Goal: Task Accomplishment & Management: Use online tool/utility

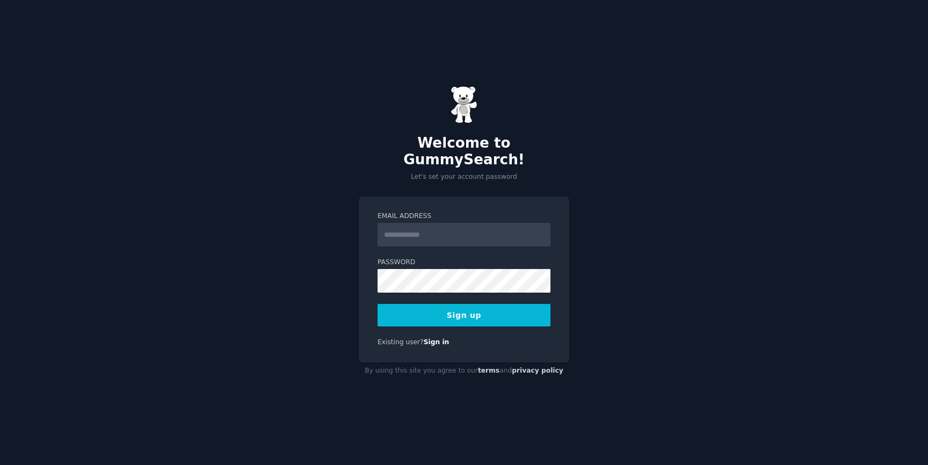
click at [452, 223] on input "Email Address" at bounding box center [463, 235] width 173 height 24
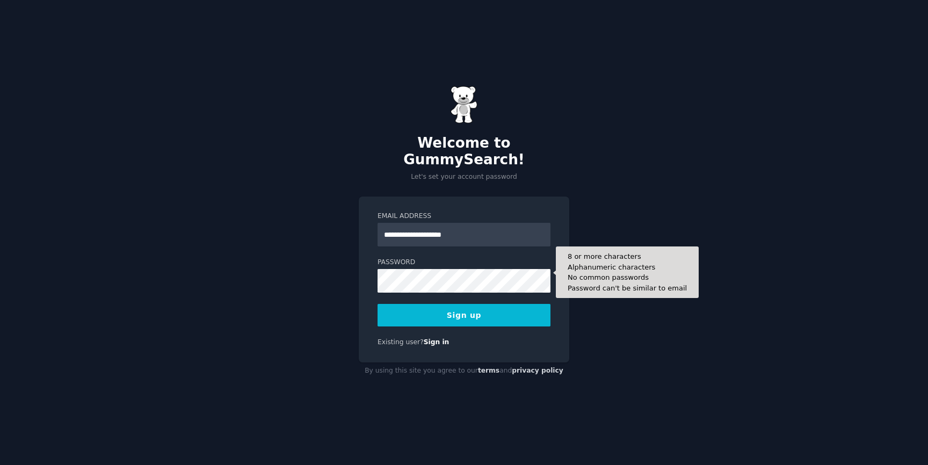
type input "**********"
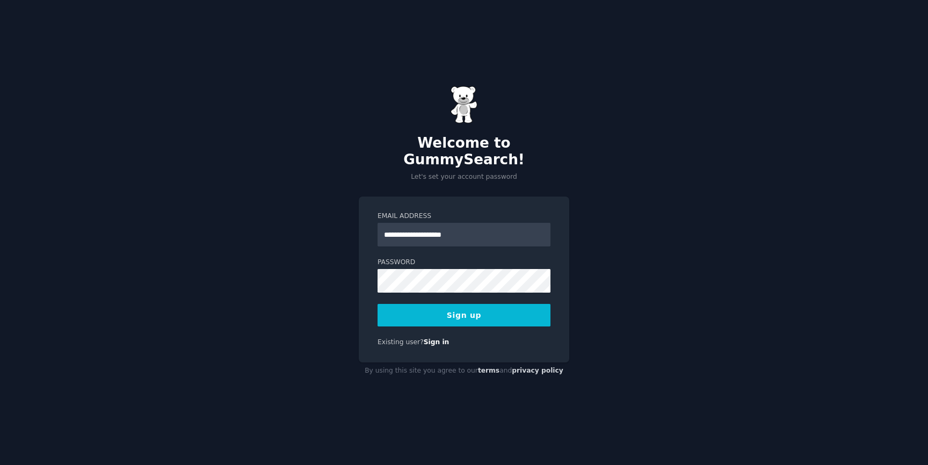
click at [472, 310] on button "Sign up" at bounding box center [463, 315] width 173 height 23
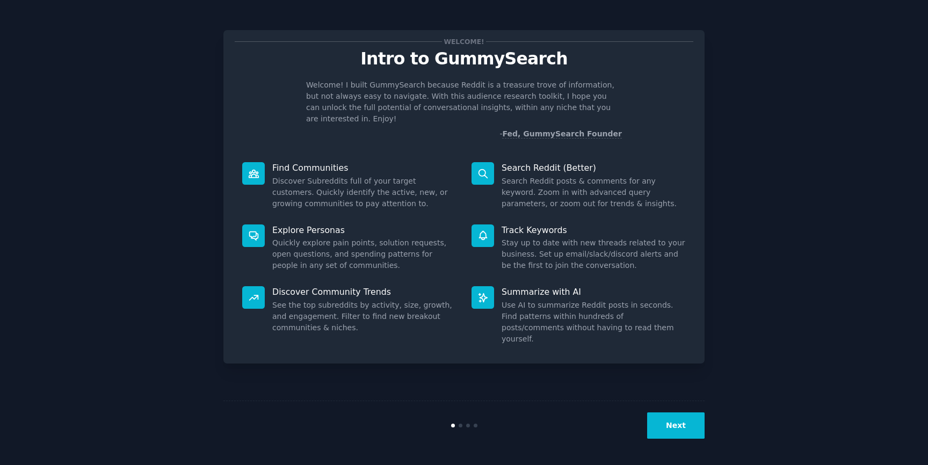
click at [678, 428] on button "Next" at bounding box center [675, 425] width 57 height 26
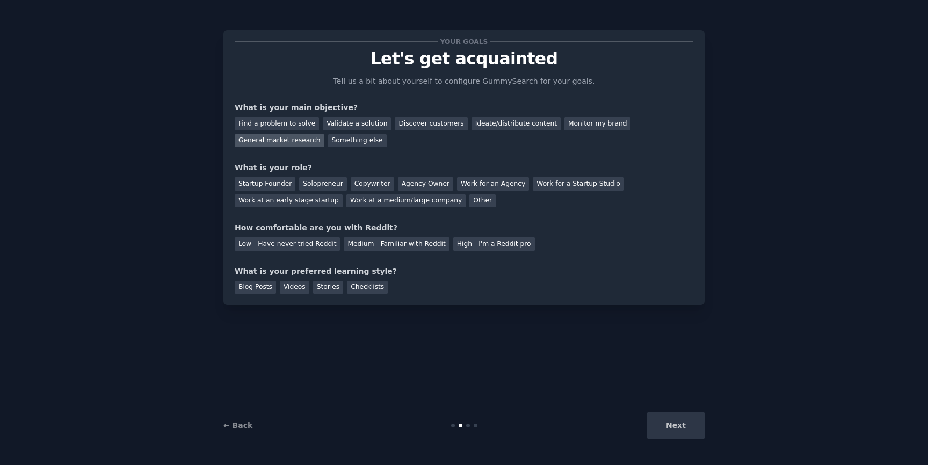
click at [301, 139] on div "General market research" at bounding box center [280, 140] width 90 height 13
click at [370, 185] on div "Copywriter" at bounding box center [372, 183] width 43 height 13
click at [258, 242] on div "Low - Have never tried Reddit" at bounding box center [287, 243] width 105 height 13
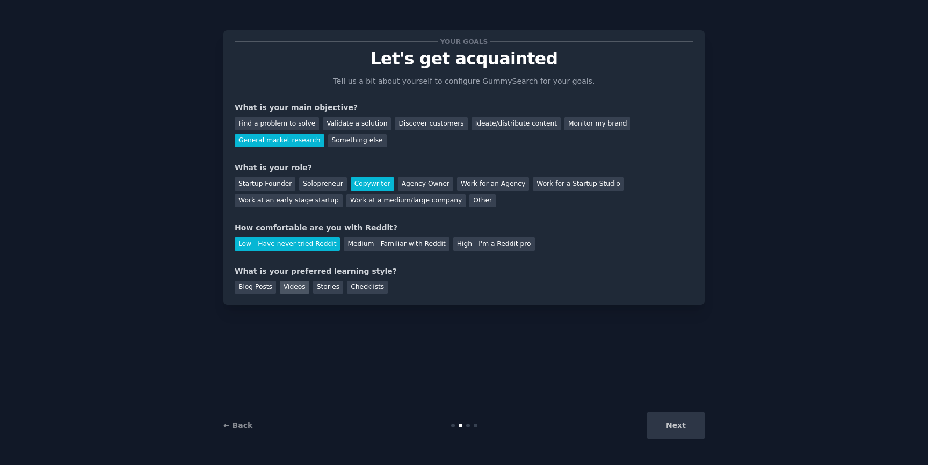
click at [301, 286] on div "Videos" at bounding box center [295, 287] width 30 height 13
click at [361, 289] on div "Checklists" at bounding box center [367, 287] width 41 height 13
click at [691, 427] on button "Next" at bounding box center [675, 425] width 57 height 26
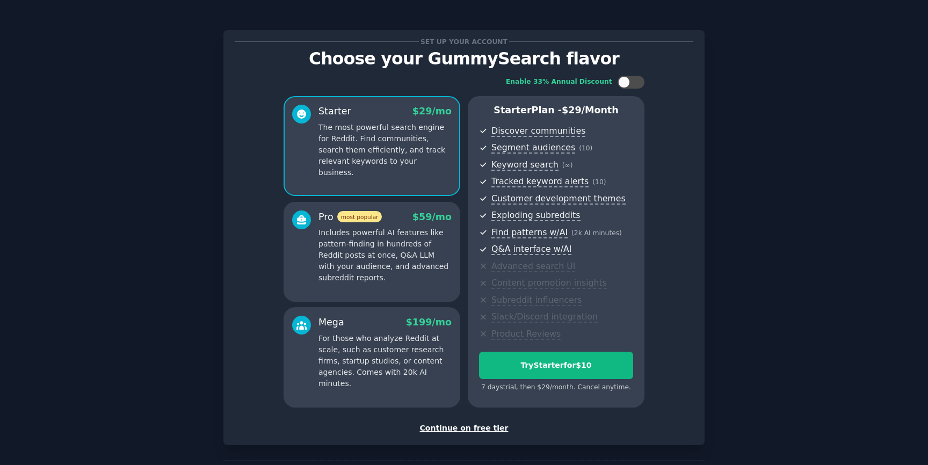
click at [476, 428] on div "Continue on free tier" at bounding box center [464, 428] width 459 height 11
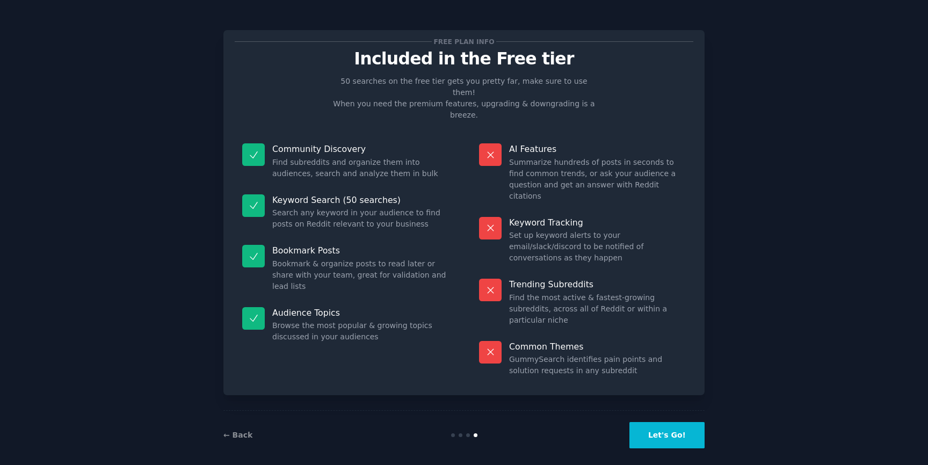
click at [691, 432] on button "Let's Go!" at bounding box center [666, 435] width 75 height 26
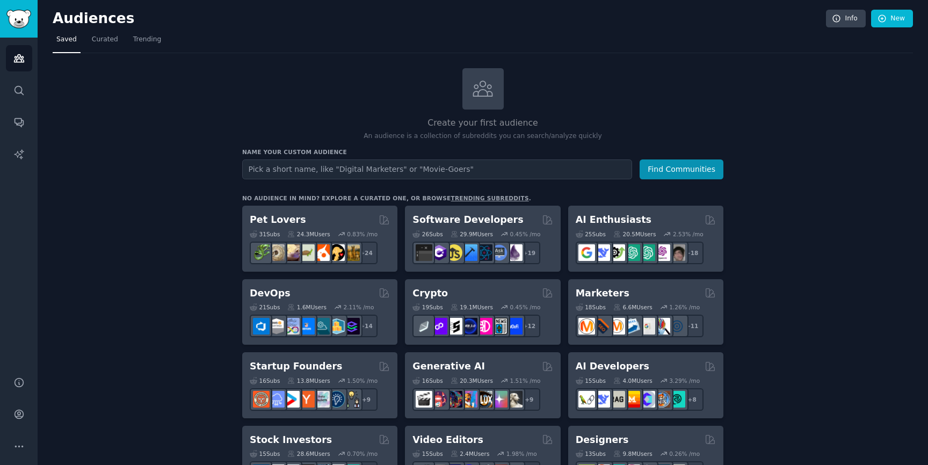
click at [427, 172] on input "text" at bounding box center [437, 169] width 390 height 20
type input "comedy"
click at [695, 166] on button "Find Communities" at bounding box center [681, 169] width 84 height 20
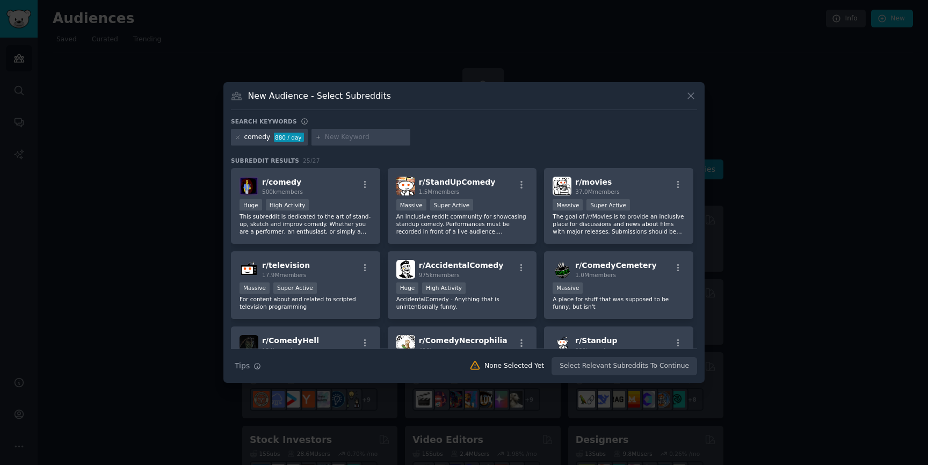
click at [616, 367] on div "Search Tips Tips None Selected Yet Select Relevant Subreddits To Continue" at bounding box center [464, 361] width 466 height 27
click at [339, 145] on div at bounding box center [360, 137] width 99 height 17
click at [360, 136] on input "text" at bounding box center [366, 138] width 82 height 10
type input "[DEMOGRAPHIC_DATA]"
click at [692, 99] on icon at bounding box center [690, 95] width 11 height 11
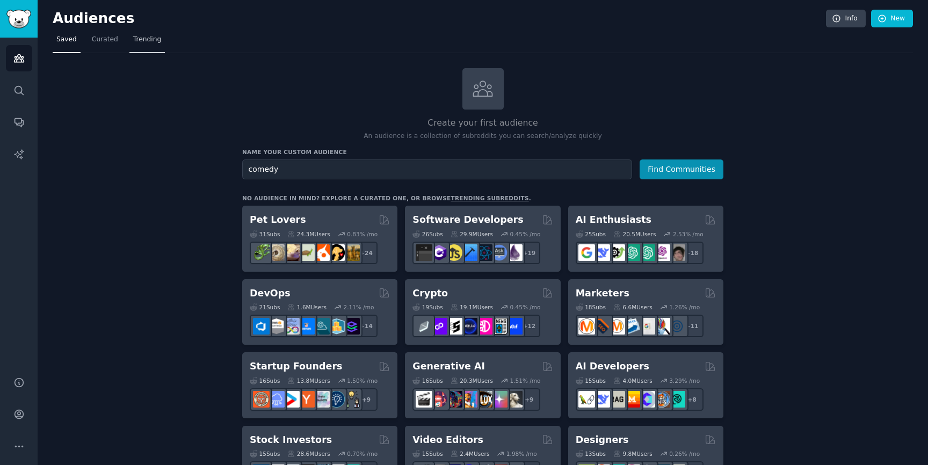
click at [152, 33] on link "Trending" at bounding box center [146, 42] width 35 height 22
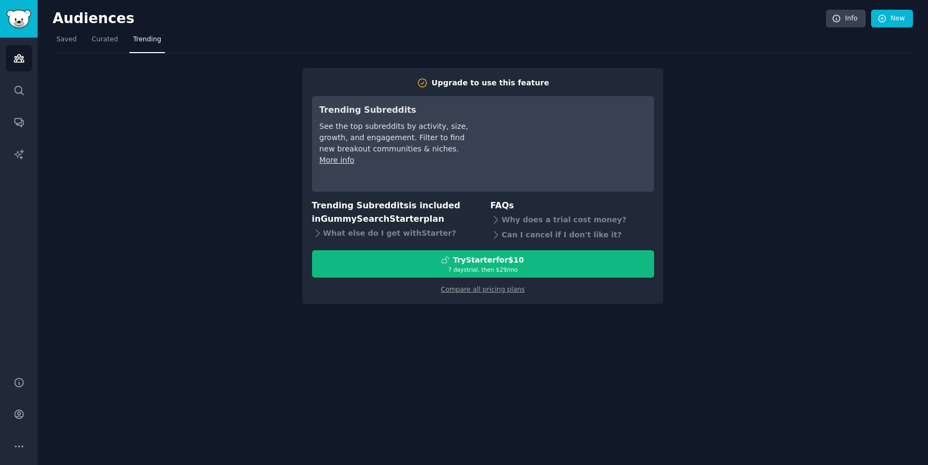
click at [210, 275] on div "Upgrade to use this feature Trending Subreddits See the top subreddits by activ…" at bounding box center [483, 178] width 860 height 251
click at [408, 49] on nav "Saved Curated Trending" at bounding box center [483, 42] width 860 height 22
click at [102, 39] on span "Curated" at bounding box center [105, 40] width 26 height 10
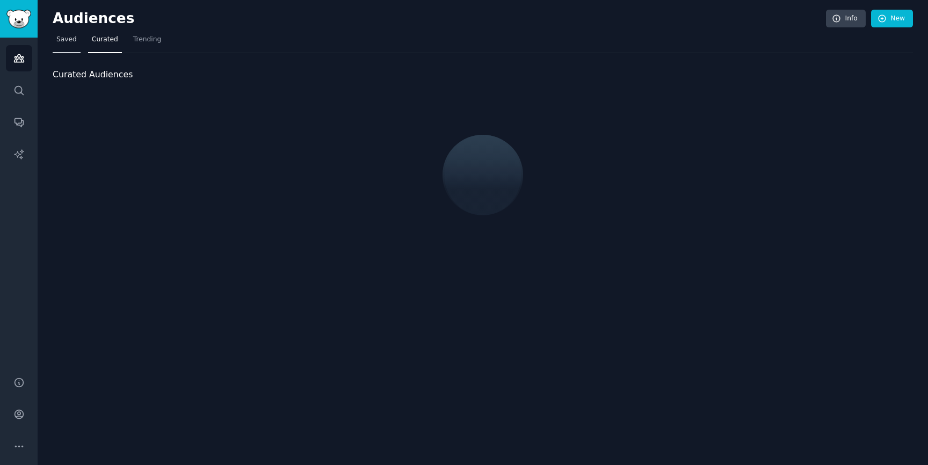
click at [66, 40] on span "Saved" at bounding box center [66, 40] width 20 height 10
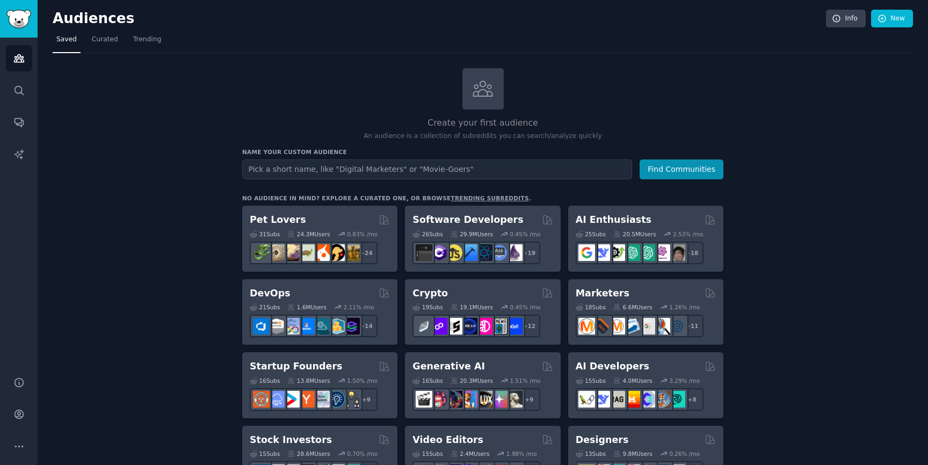
click at [263, 162] on input "text" at bounding box center [437, 169] width 390 height 20
type input "comedy"
click at [657, 178] on button "Find Communities" at bounding box center [681, 169] width 84 height 20
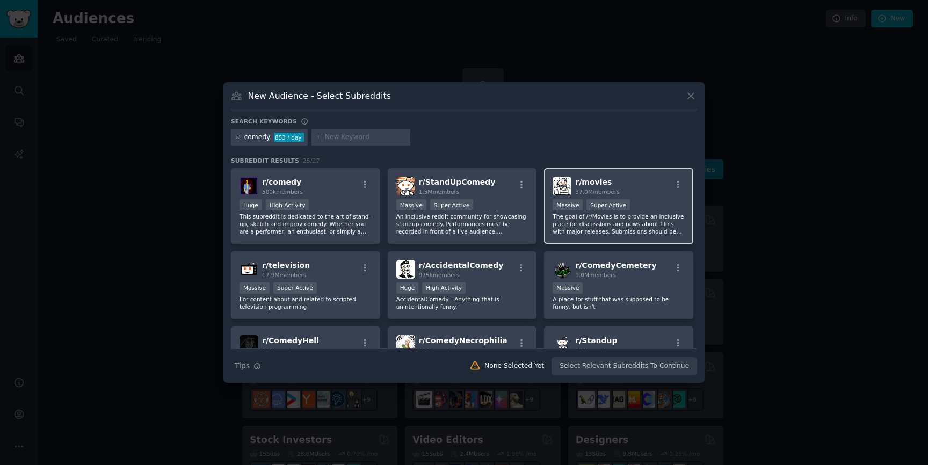
click at [592, 225] on p "The goal of /r/Movies is to provide an inclusive place for discussions and news…" at bounding box center [619, 224] width 132 height 23
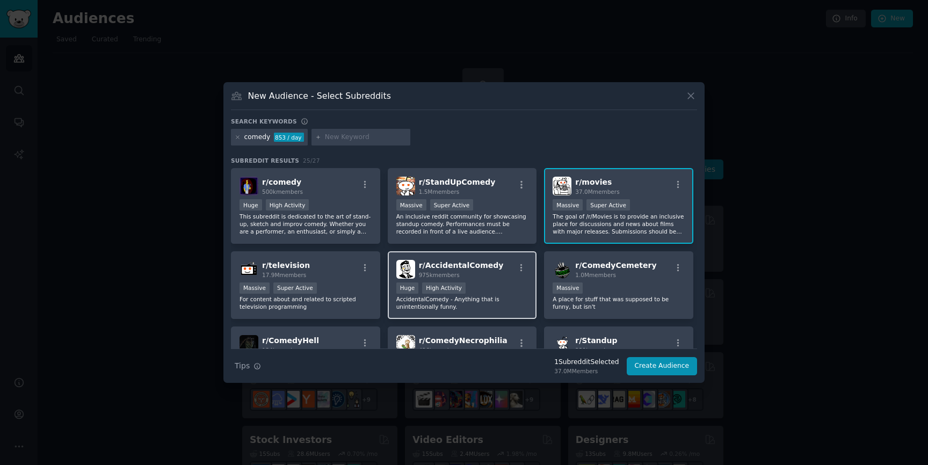
click at [452, 264] on span "r/ AccidentalComedy" at bounding box center [461, 265] width 85 height 9
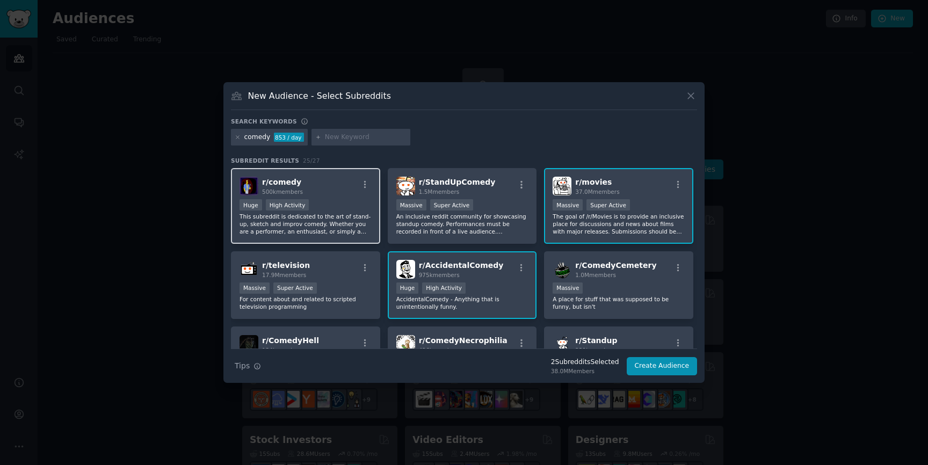
click at [318, 208] on div "Huge High Activity" at bounding box center [305, 205] width 132 height 13
click at [612, 178] on h2 "r/ movies 37.0M members" at bounding box center [597, 186] width 44 height 19
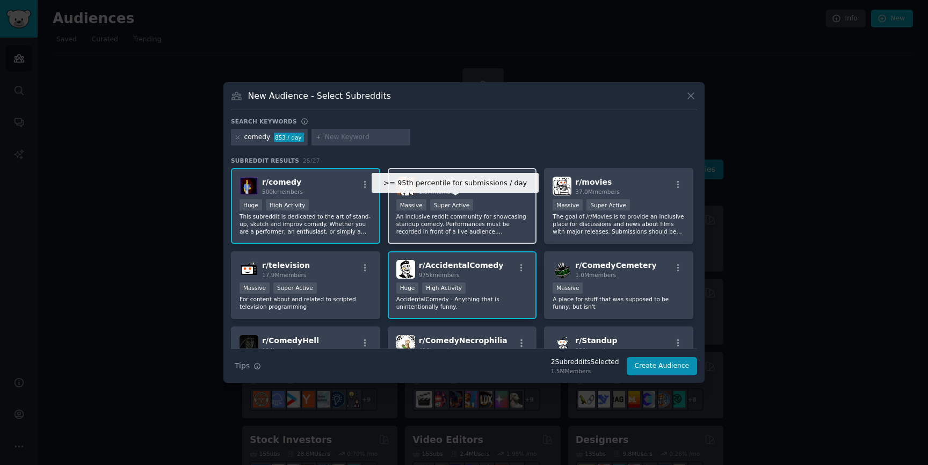
click at [448, 207] on div "Super Active" at bounding box center [451, 204] width 43 height 11
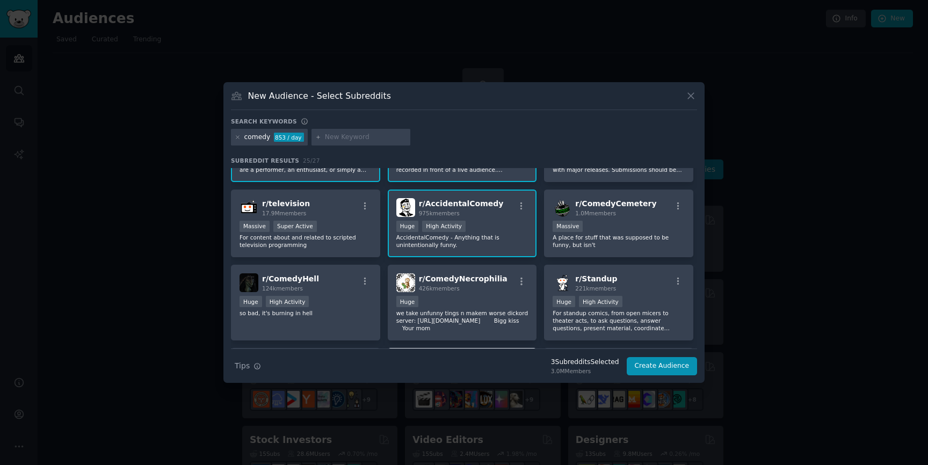
scroll to position [61, 0]
click at [639, 275] on div "r/ Standup 221k members" at bounding box center [619, 283] width 132 height 19
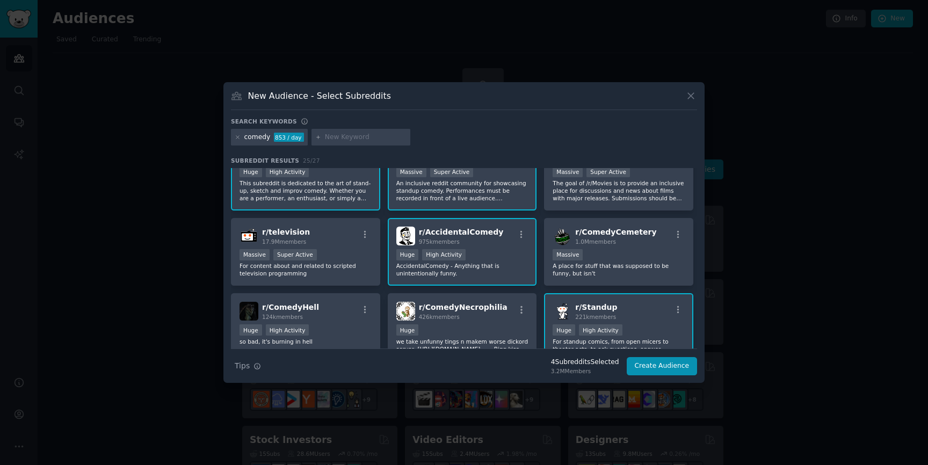
scroll to position [26, 0]
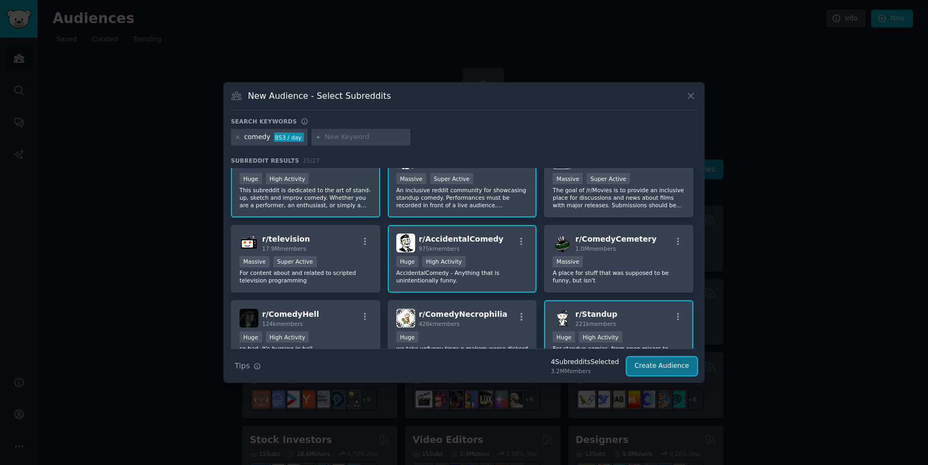
click at [688, 370] on button "Create Audience" at bounding box center [662, 366] width 71 height 18
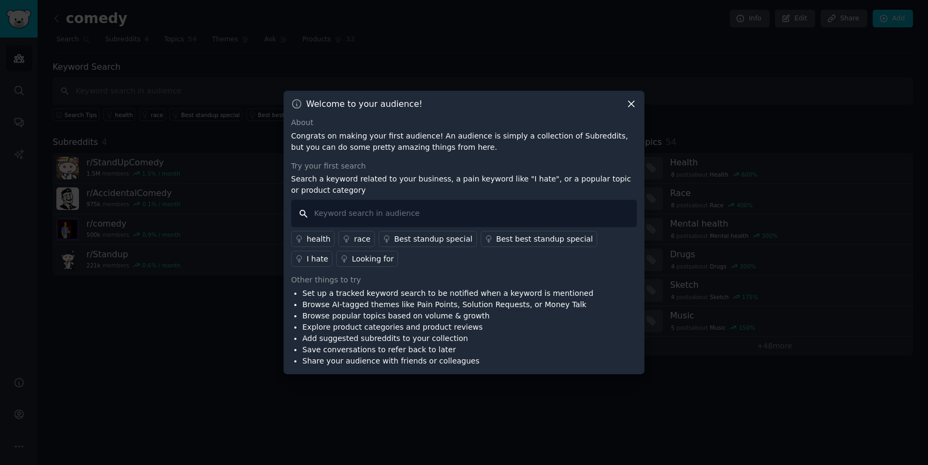
click at [559, 221] on input "text" at bounding box center [464, 213] width 346 height 27
type input "I hate"
click at [412, 243] on div "Best standup special" at bounding box center [433, 239] width 78 height 11
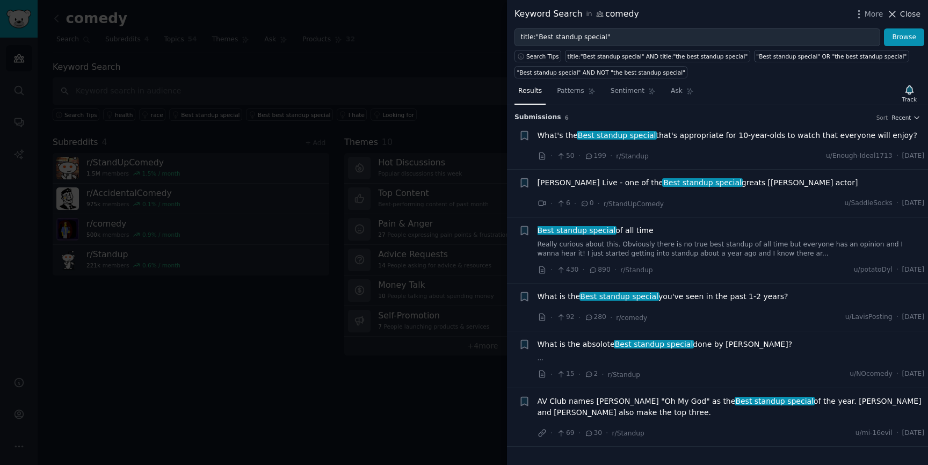
click at [900, 11] on span "Close" at bounding box center [910, 14] width 20 height 11
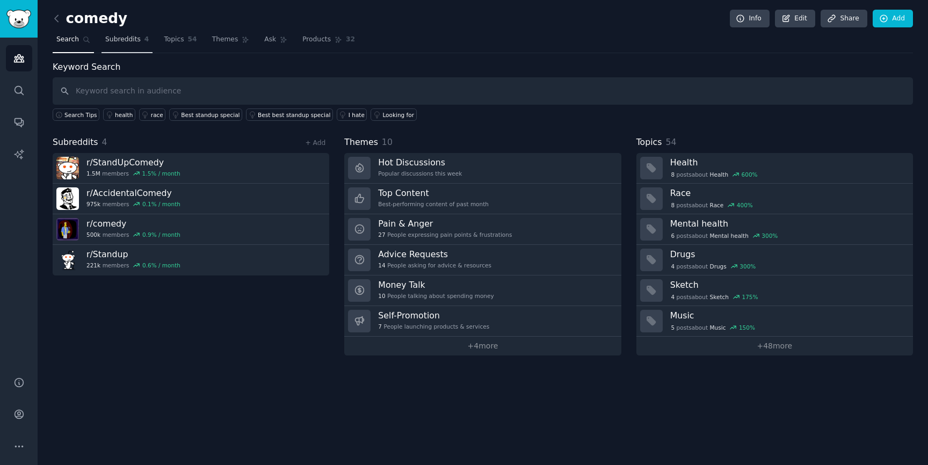
click at [125, 48] on link "Subreddits 4" at bounding box center [126, 42] width 51 height 22
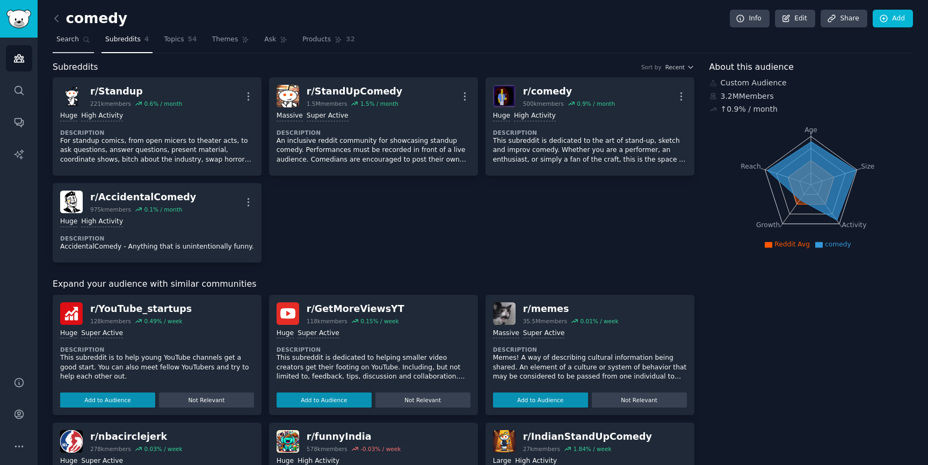
click at [84, 43] on link "Search" at bounding box center [73, 42] width 41 height 22
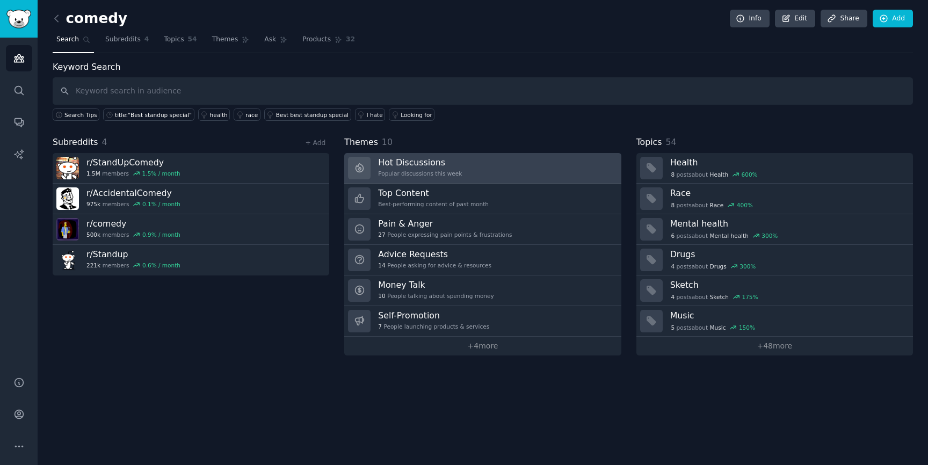
click at [479, 165] on link "Hot Discussions Popular discussions this week" at bounding box center [482, 168] width 277 height 31
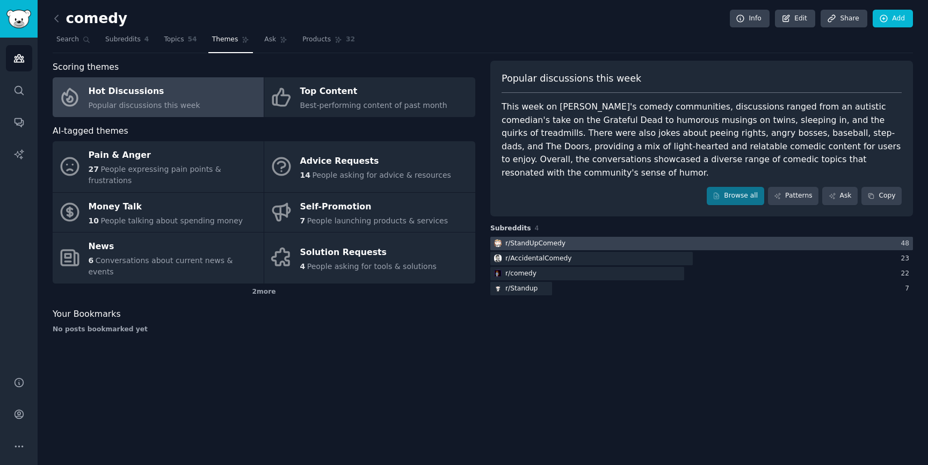
click at [593, 237] on div at bounding box center [701, 243] width 423 height 13
